Goal: Task Accomplishment & Management: Manage account settings

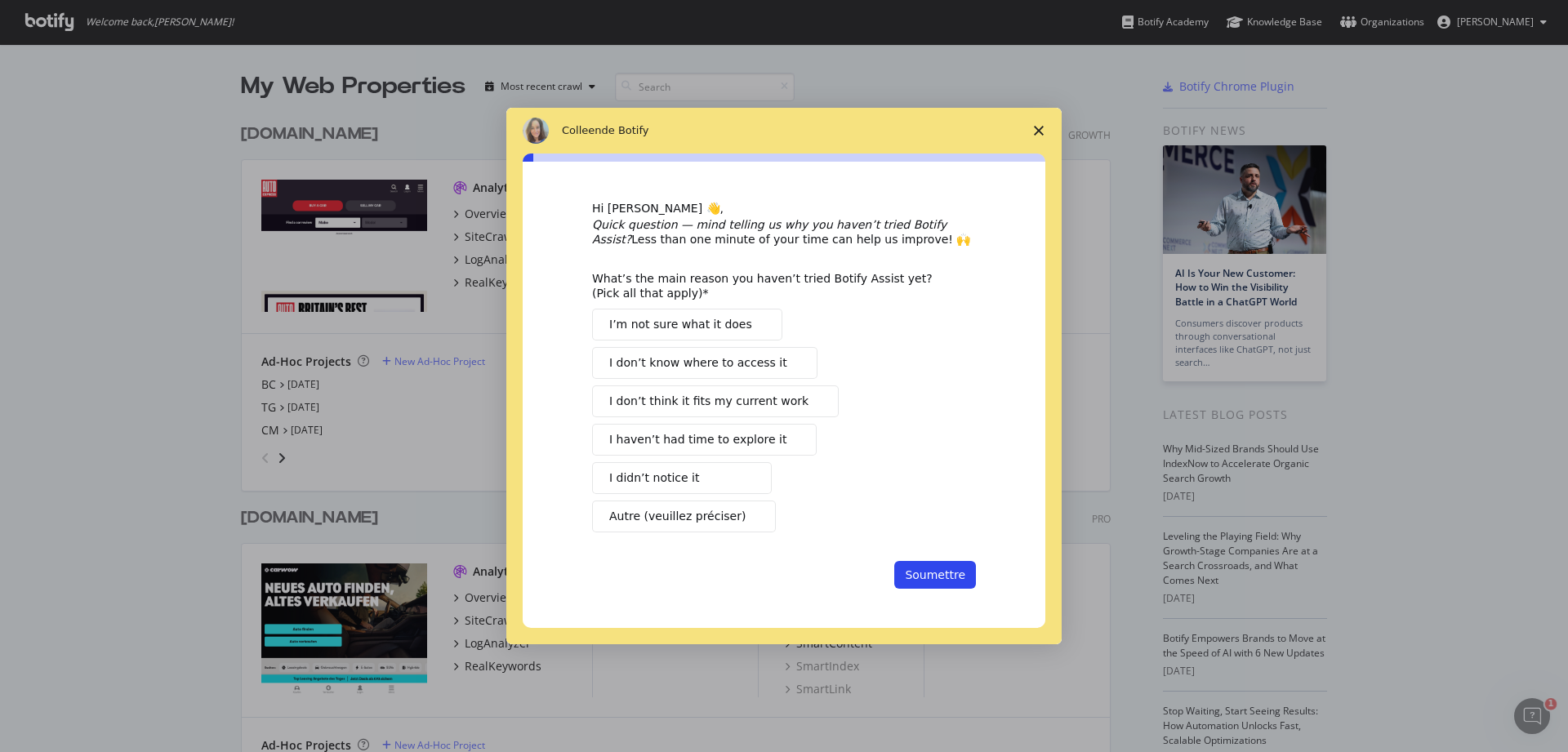
click at [382, 141] on div "Intercom Messenger" at bounding box center [784, 376] width 1568 height 752
click at [392, 128] on div "Intercom Messenger" at bounding box center [784, 376] width 1568 height 752
click at [1033, 128] on icon "Fermer l'enquête" at bounding box center [1038, 131] width 10 height 10
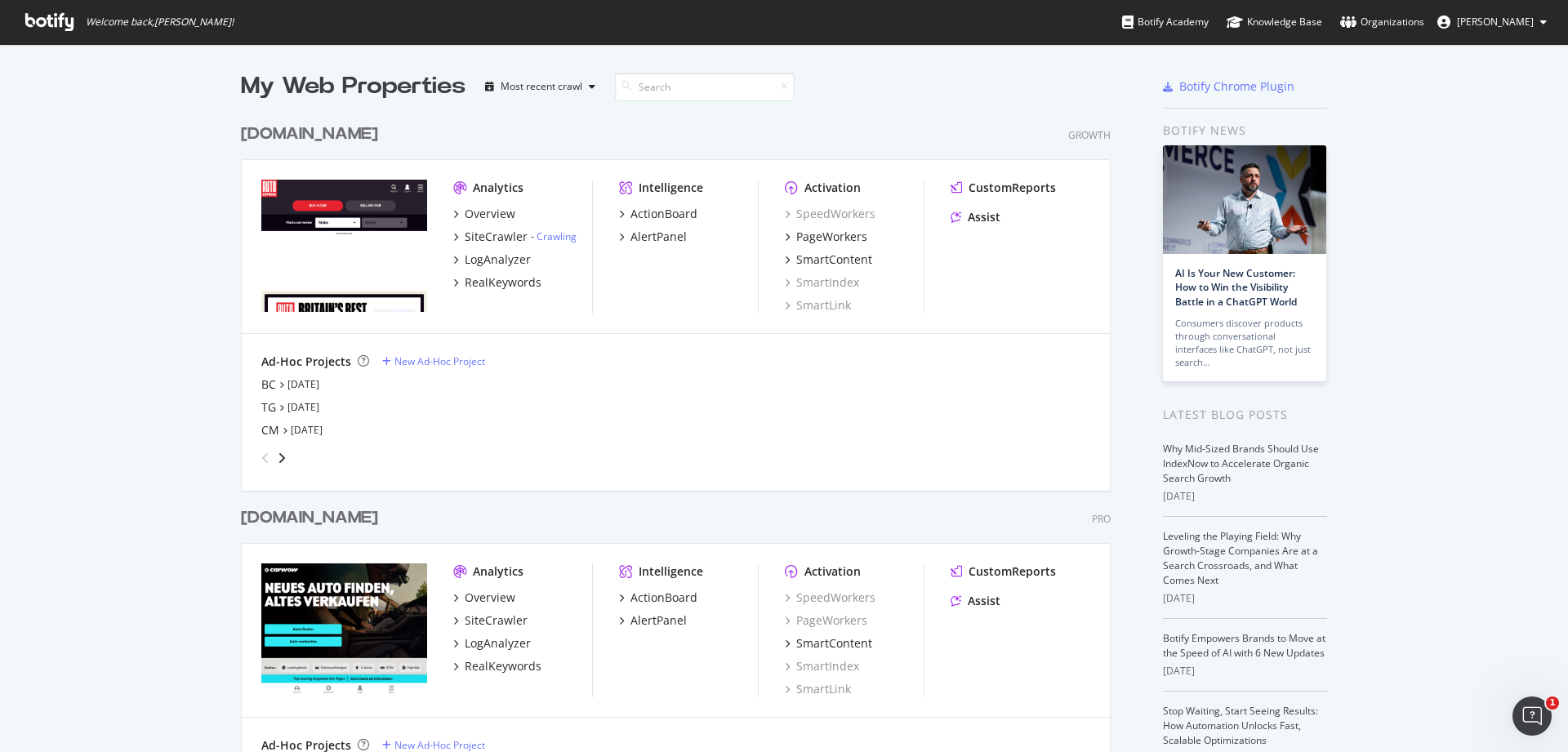
click at [349, 140] on div "[DOMAIN_NAME]" at bounding box center [309, 134] width 137 height 24
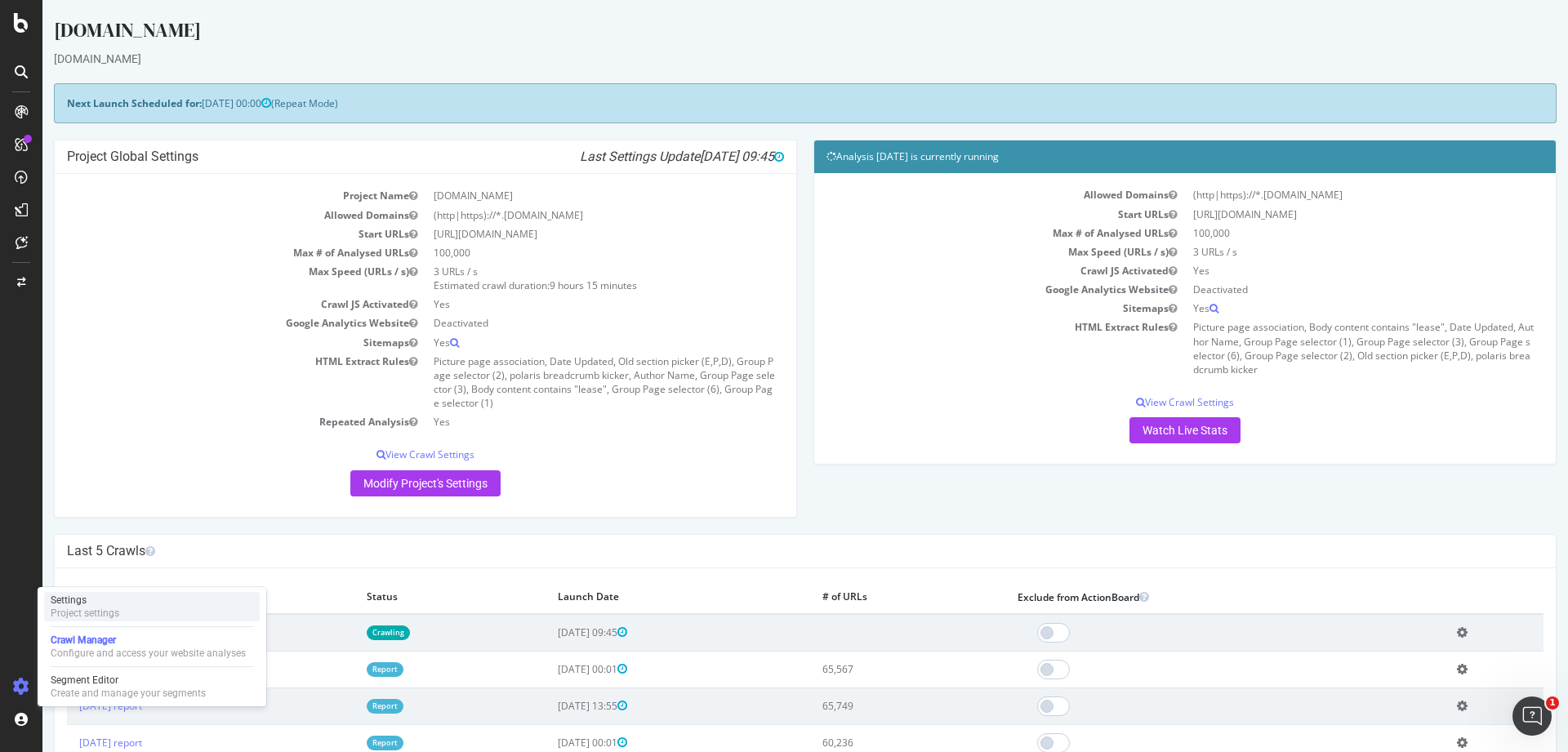
click at [90, 606] on div "Settings" at bounding box center [84, 601] width 68 height 13
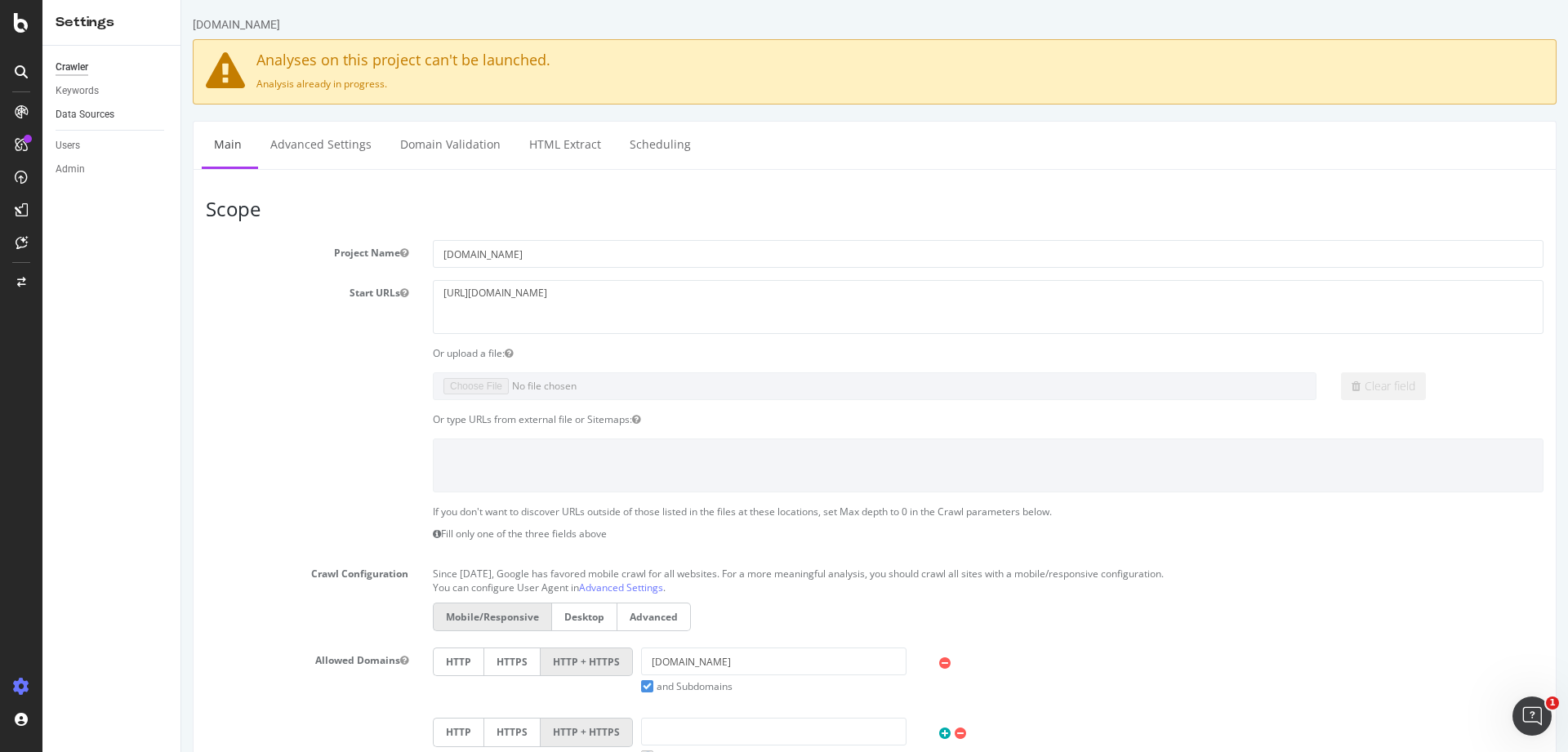
click at [114, 116] on link "Data Sources" at bounding box center [112, 114] width 113 height 17
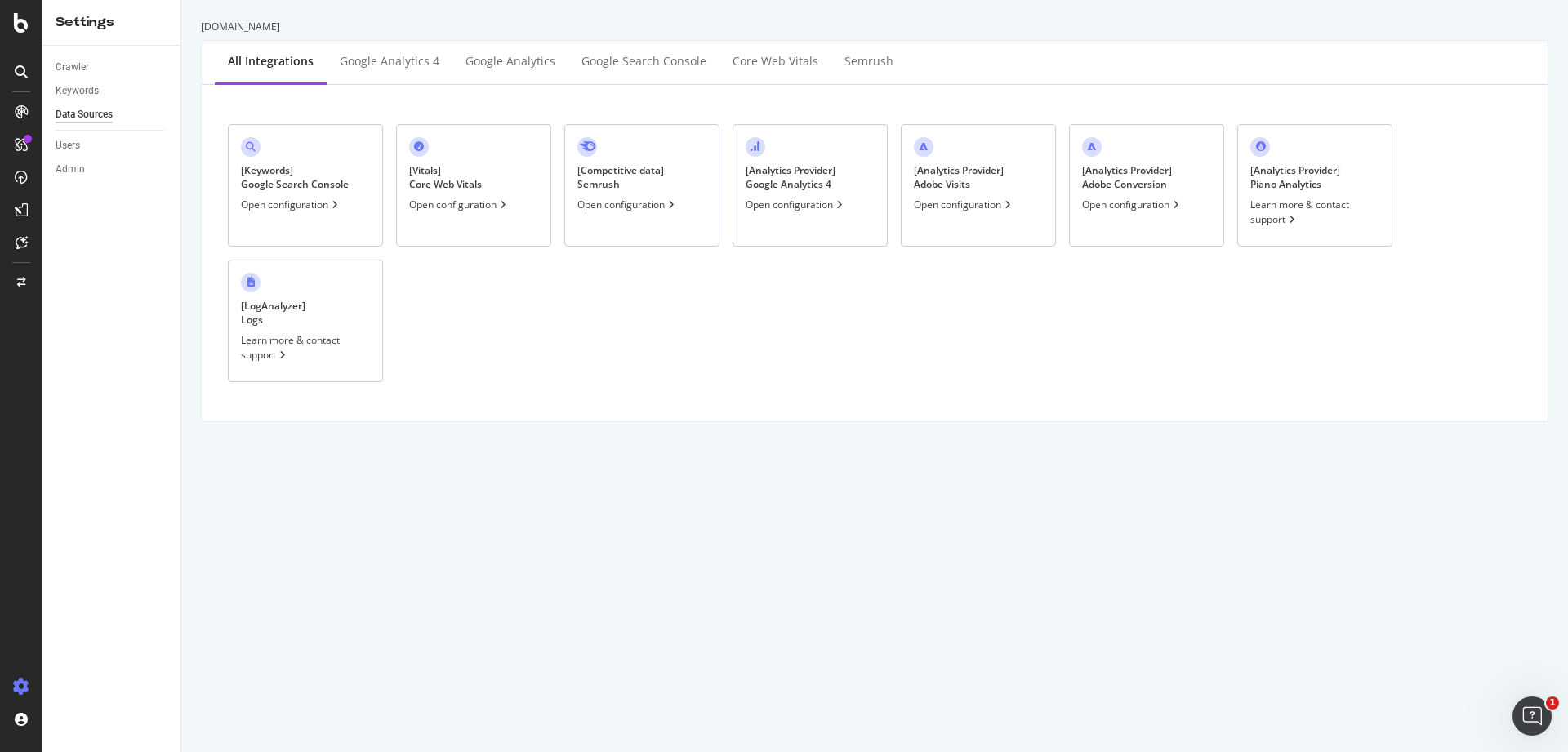
click at [826, 208] on div "Open configuration" at bounding box center [795, 204] width 100 height 14
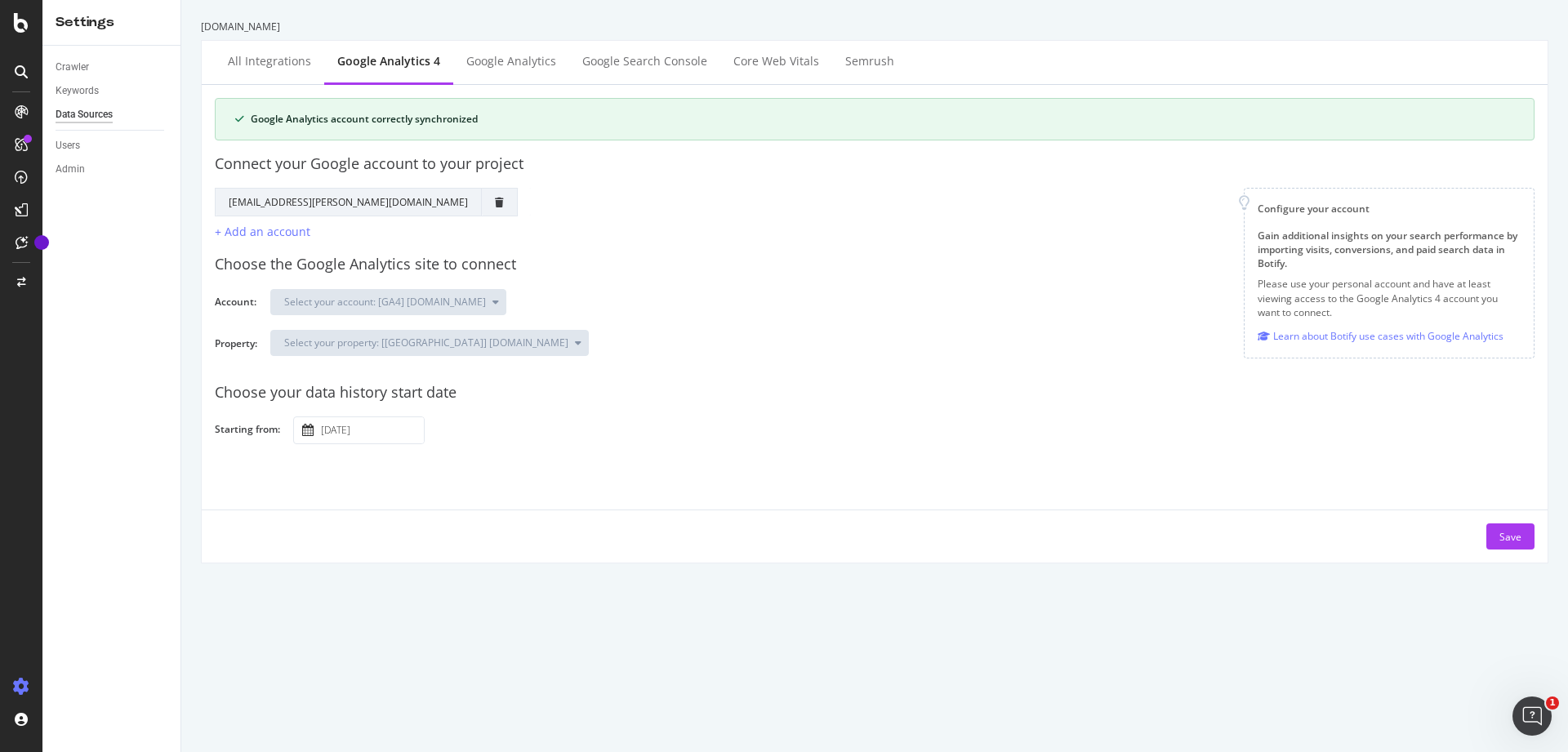
click at [520, 363] on div "Select your property: [[GEOGRAPHIC_DATA]] [DOMAIN_NAME]" at bounding box center [895, 350] width 1251 height 39
click at [140, 726] on div "Log Out" at bounding box center [117, 723] width 146 height 23
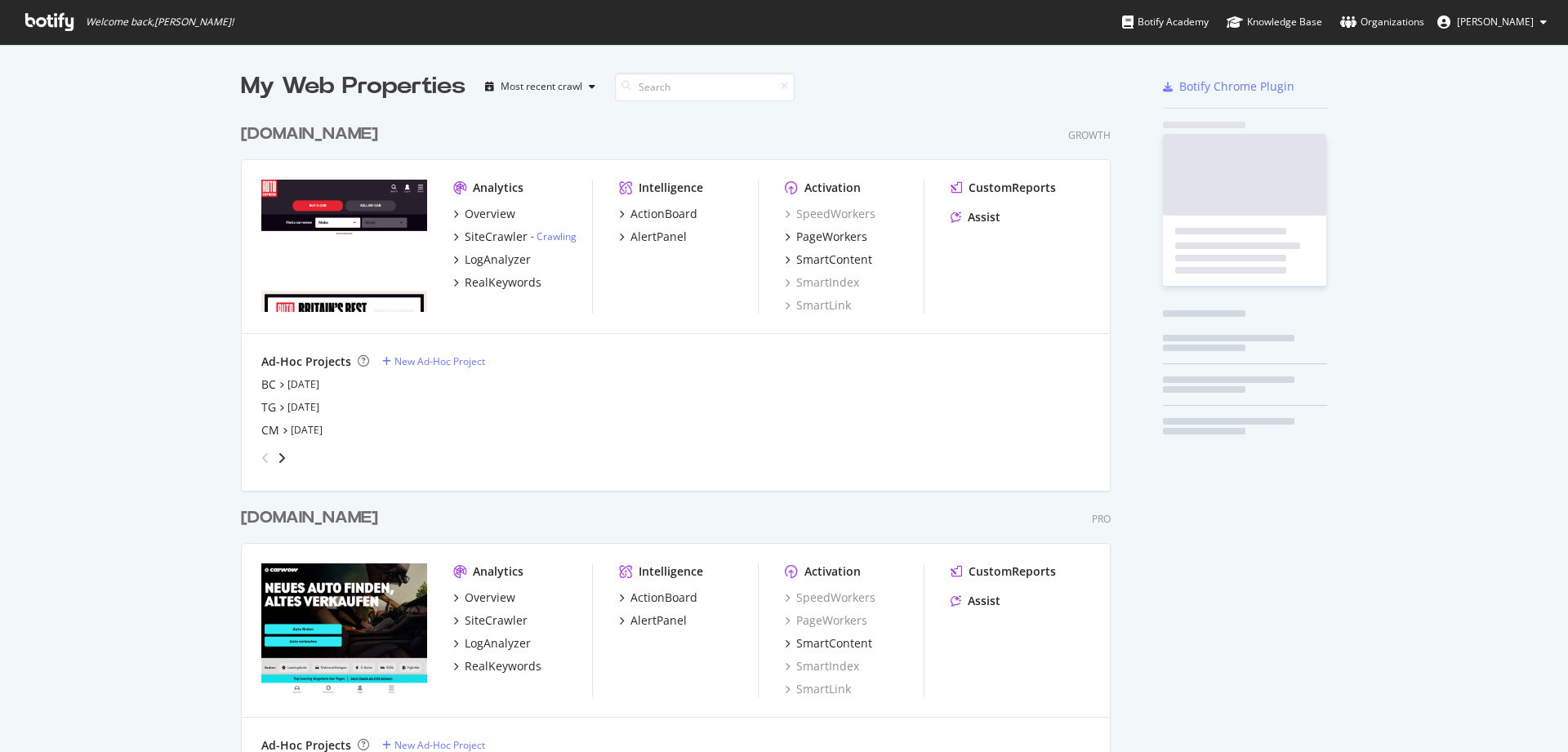
scroll to position [1229, 870]
